Goal: Submit feedback/report problem: Submit feedback/report problem

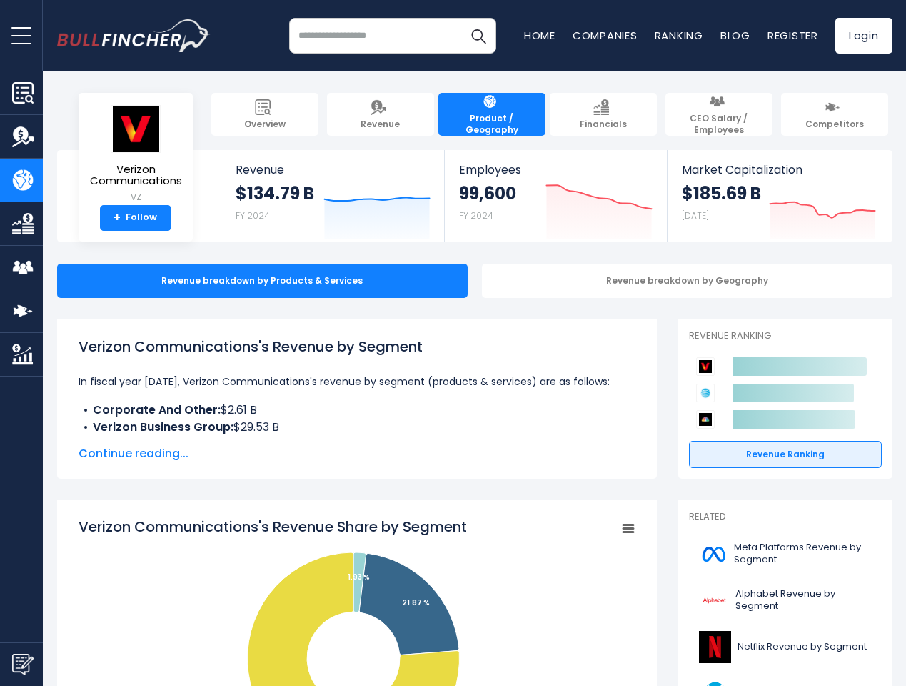
click at [21, 35] on span "open menu" at bounding box center [21, 35] width 20 height 1
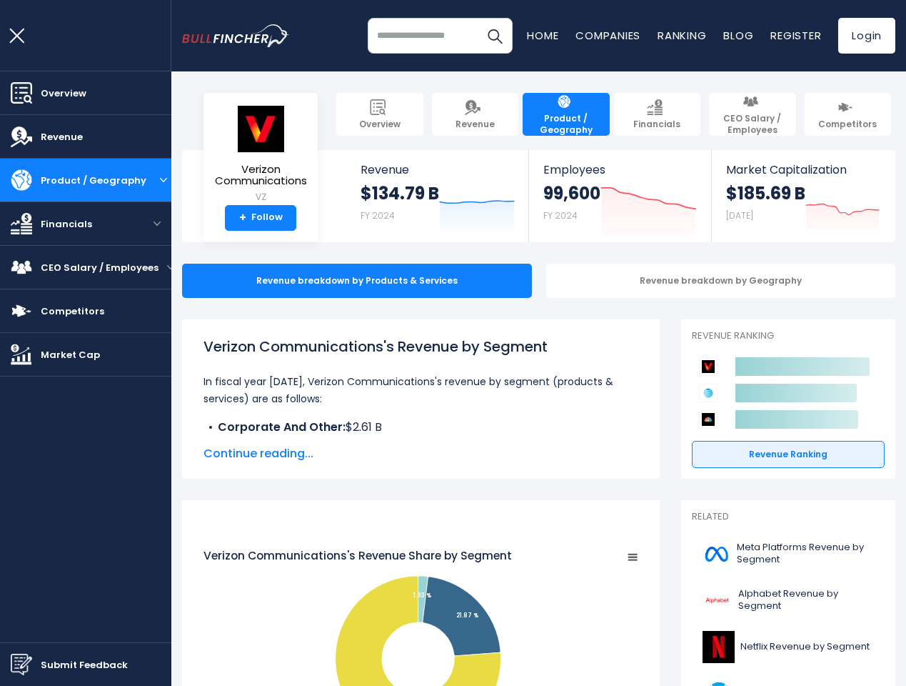
click at [21, 664] on img "Submit Feedback" at bounding box center [21, 664] width 21 height 21
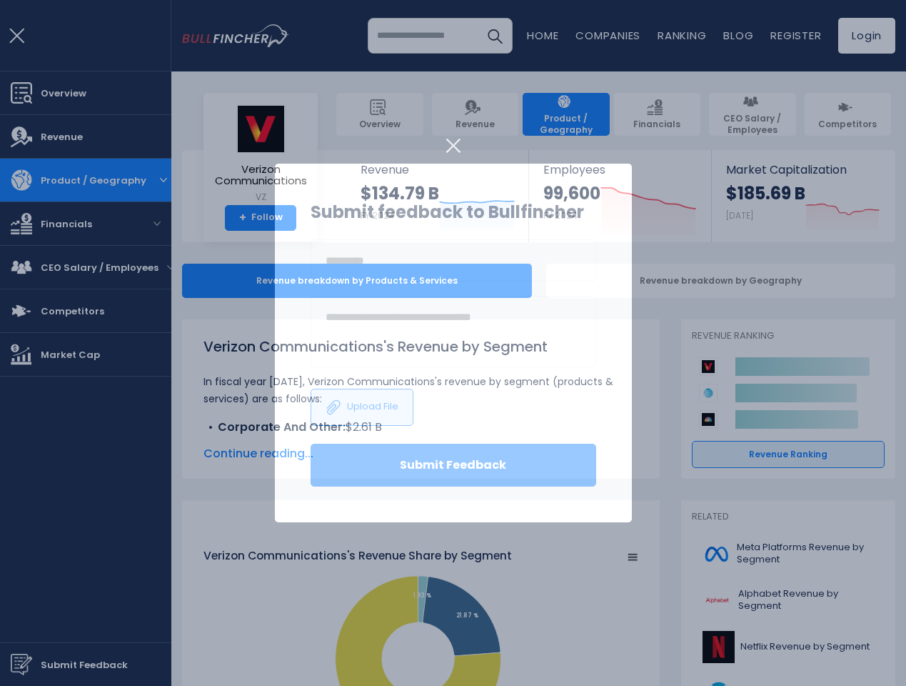
click at [366, 209] on h3 "Submit feedback to Bullfincher" at bounding box center [454, 212] width 286 height 26
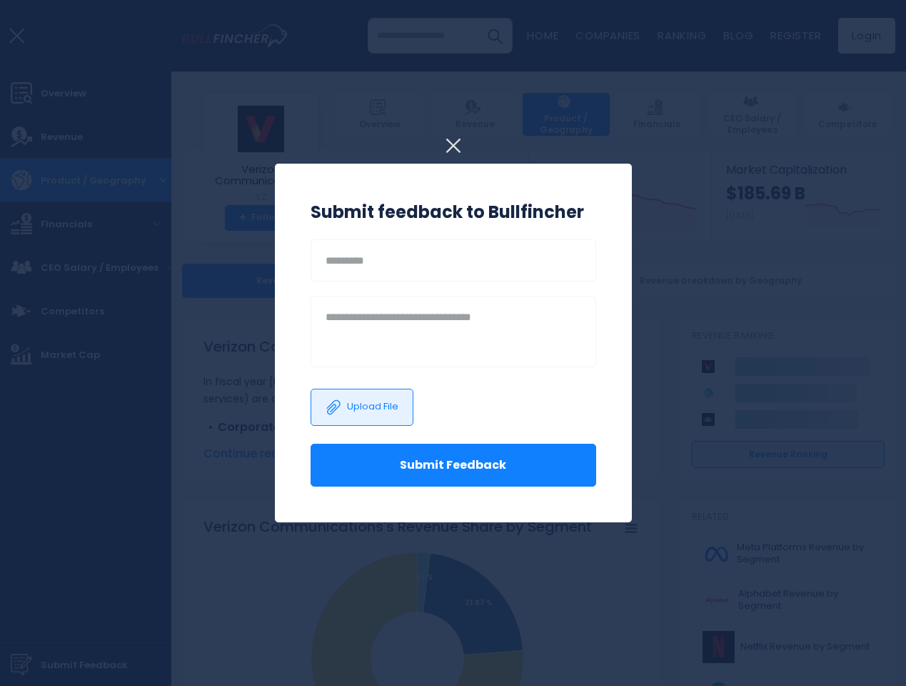
click at [589, 209] on h3 "Submit feedback to Bullfincher" at bounding box center [454, 212] width 286 height 26
click at [812, 209] on div at bounding box center [453, 343] width 906 height 686
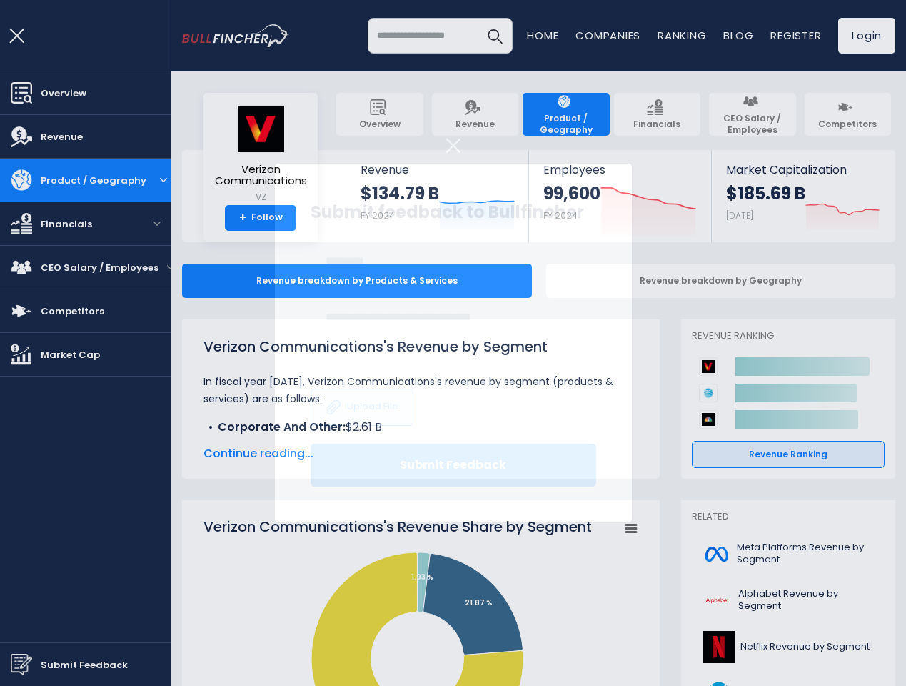
click at [676, 281] on div at bounding box center [453, 343] width 906 height 686
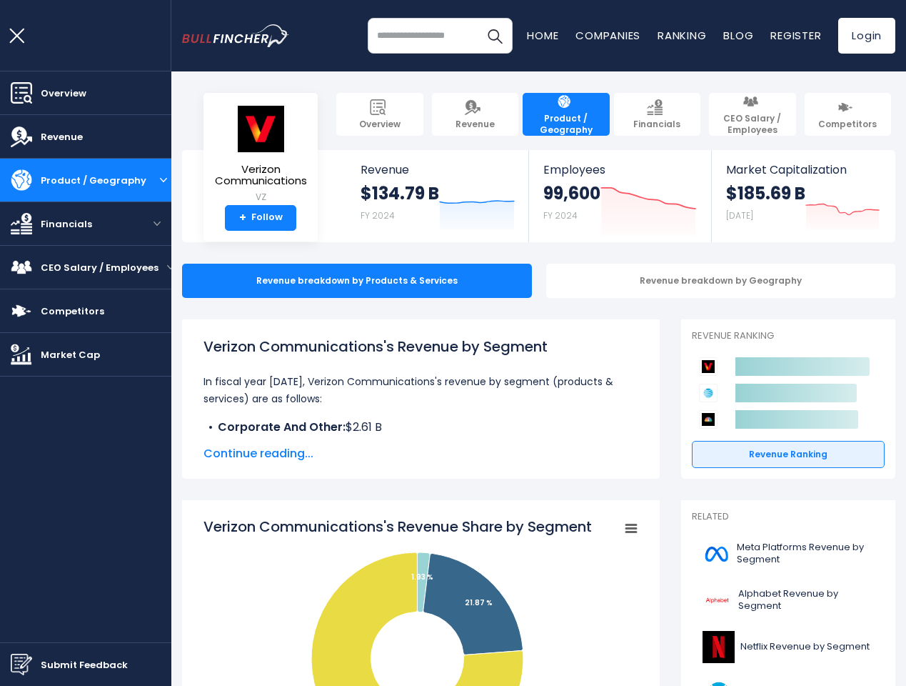
click at [346, 454] on span "Continue reading..." at bounding box center [421, 453] width 435 height 17
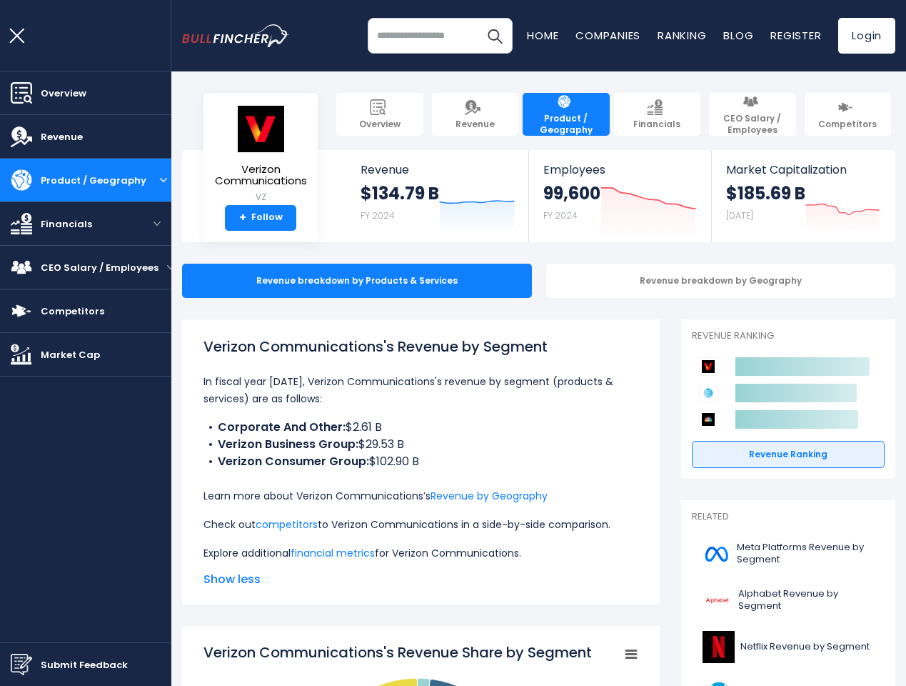
click at [617, 529] on p "Check out competitors to Verizon Communications in a side-by-side comparison." at bounding box center [421, 524] width 435 height 17
click at [775, 393] on icon at bounding box center [796, 393] width 121 height 19
click at [822, 685] on html "Overview Revenue Product / Geography" at bounding box center [453, 343] width 906 height 686
